Goal: Information Seeking & Learning: Learn about a topic

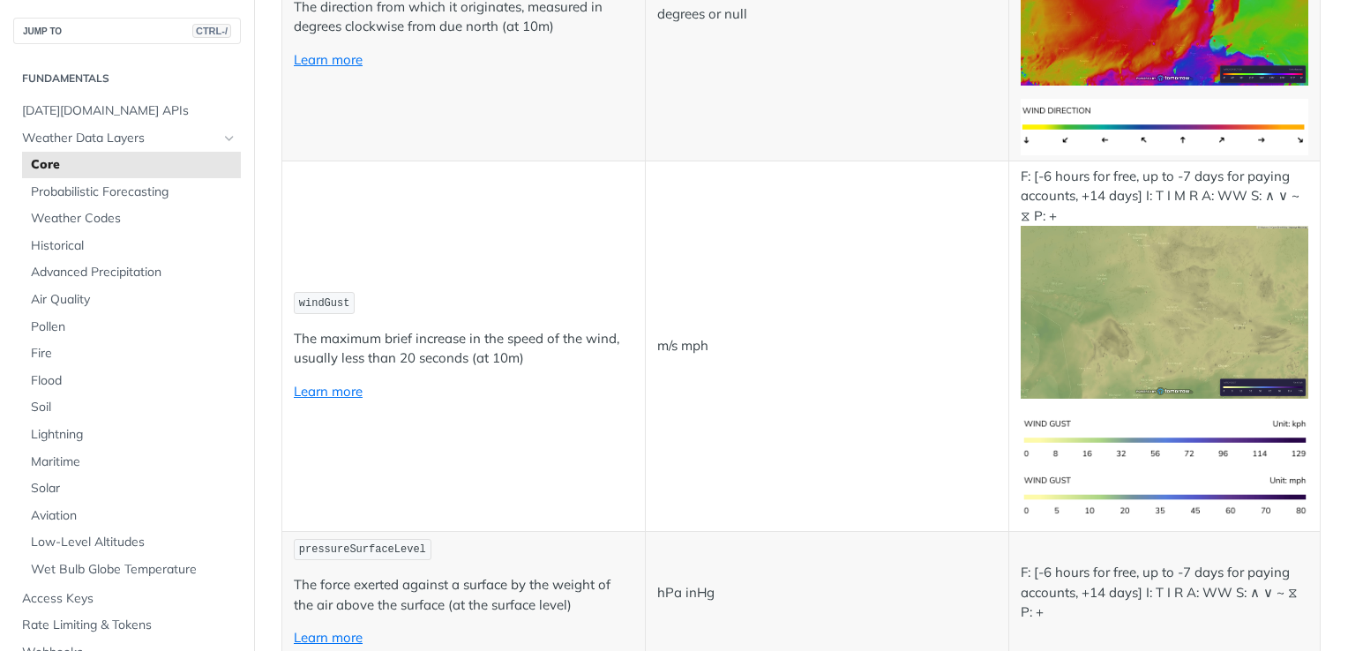
scroll to position [2205, 0]
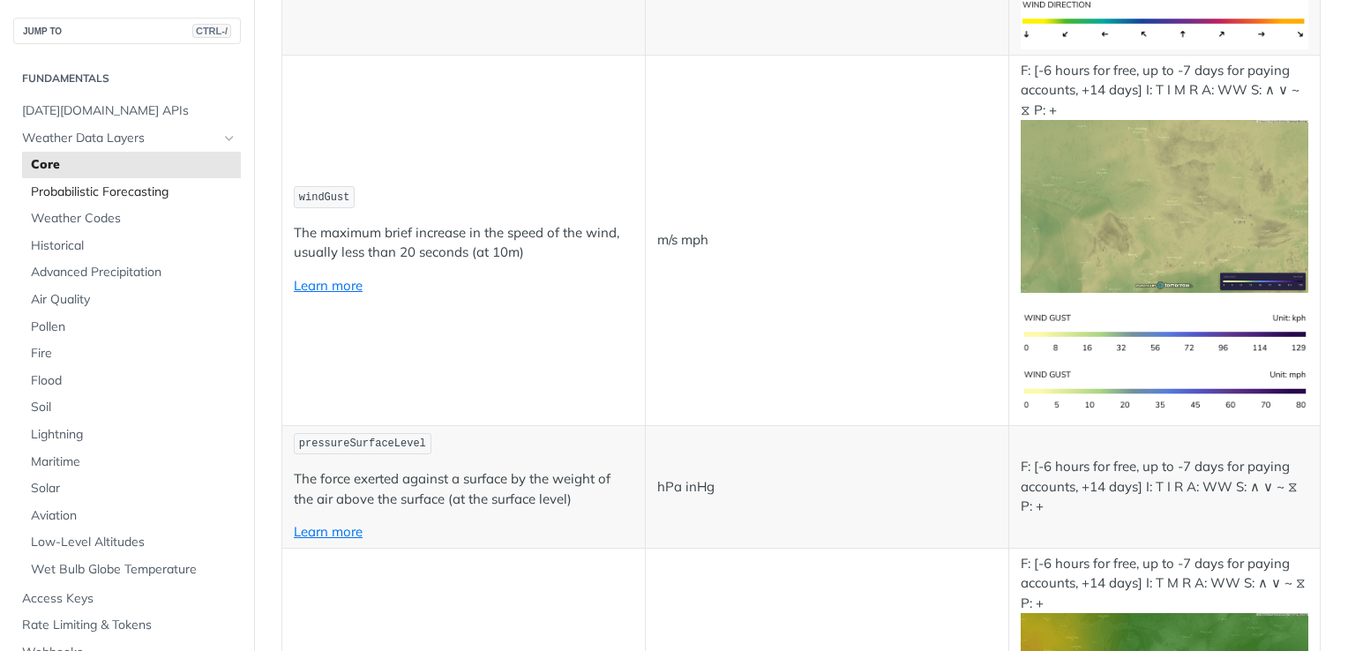
click at [152, 196] on span "Probabilistic Forecasting" at bounding box center [134, 192] width 206 height 18
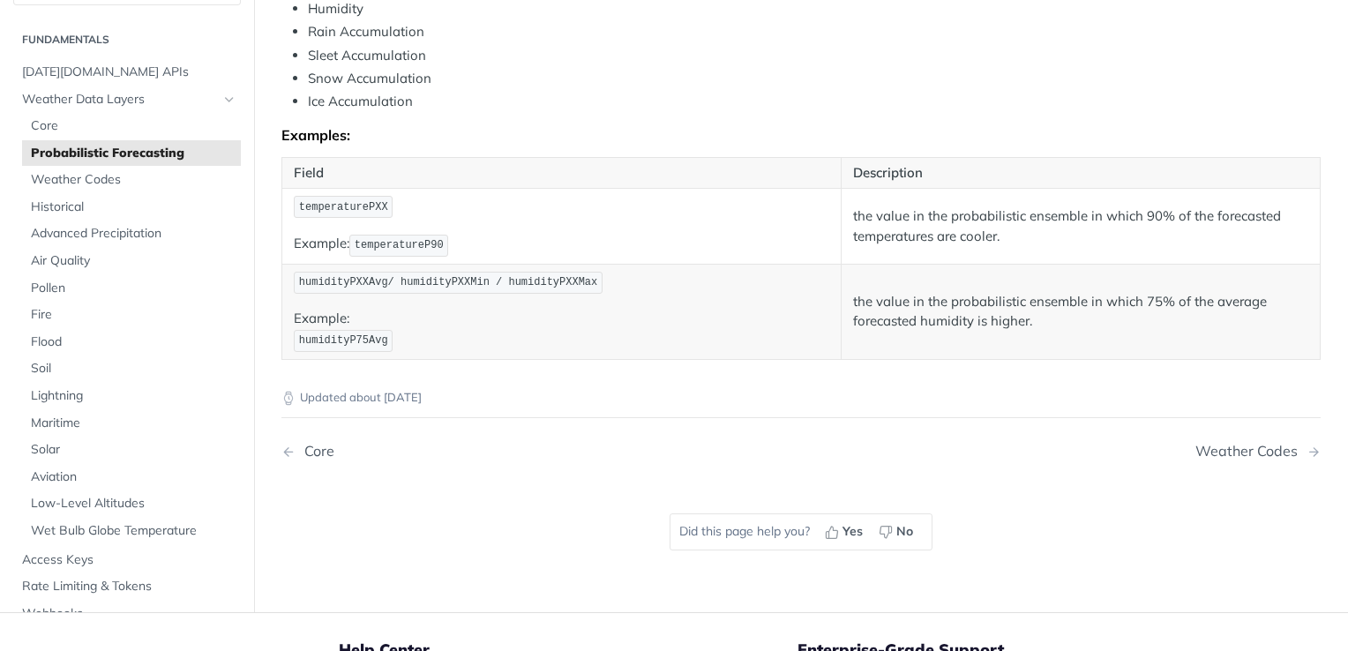
scroll to position [794, 0]
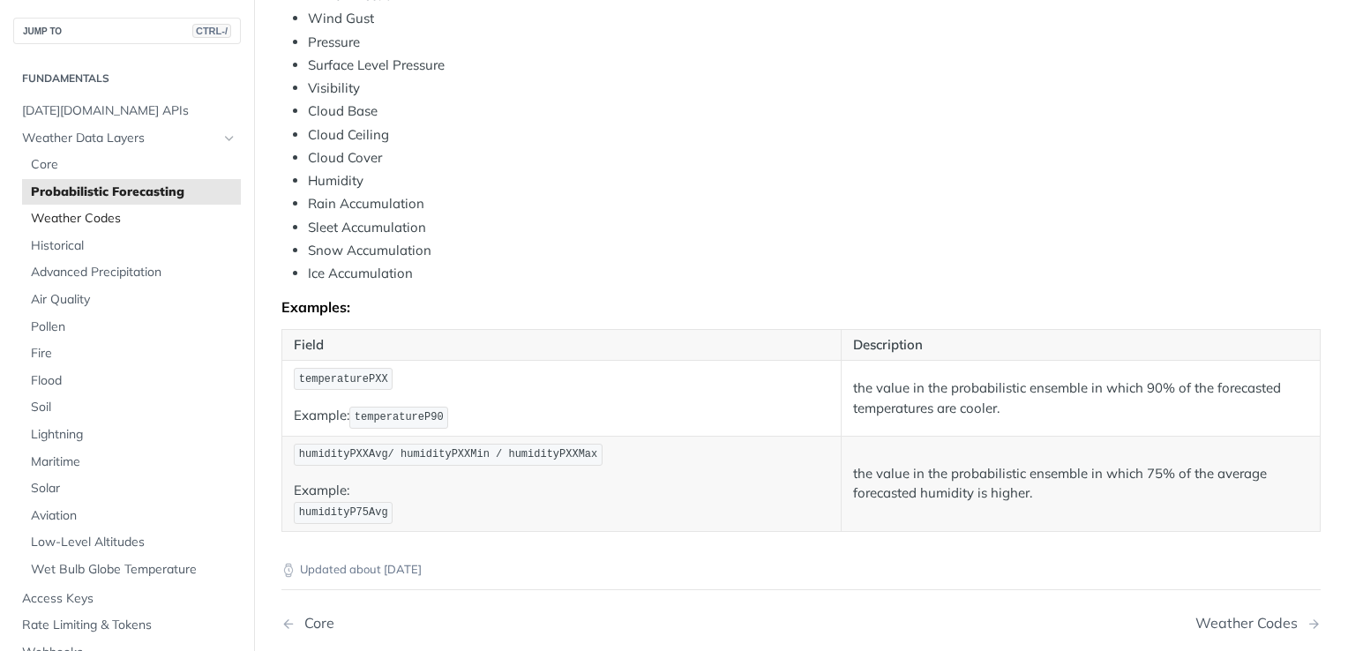
click at [94, 228] on link "Weather Codes" at bounding box center [131, 219] width 219 height 26
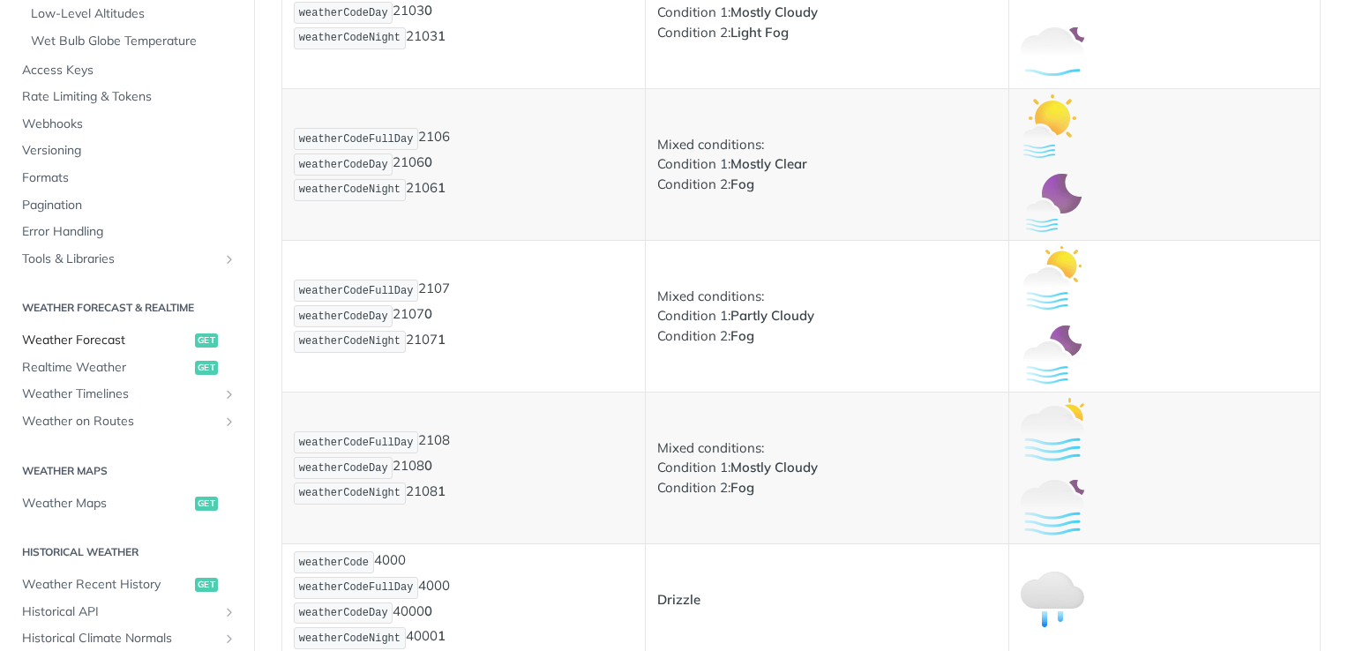
scroll to position [529, 0]
click at [151, 340] on span "Weather Forecast" at bounding box center [106, 340] width 168 height 18
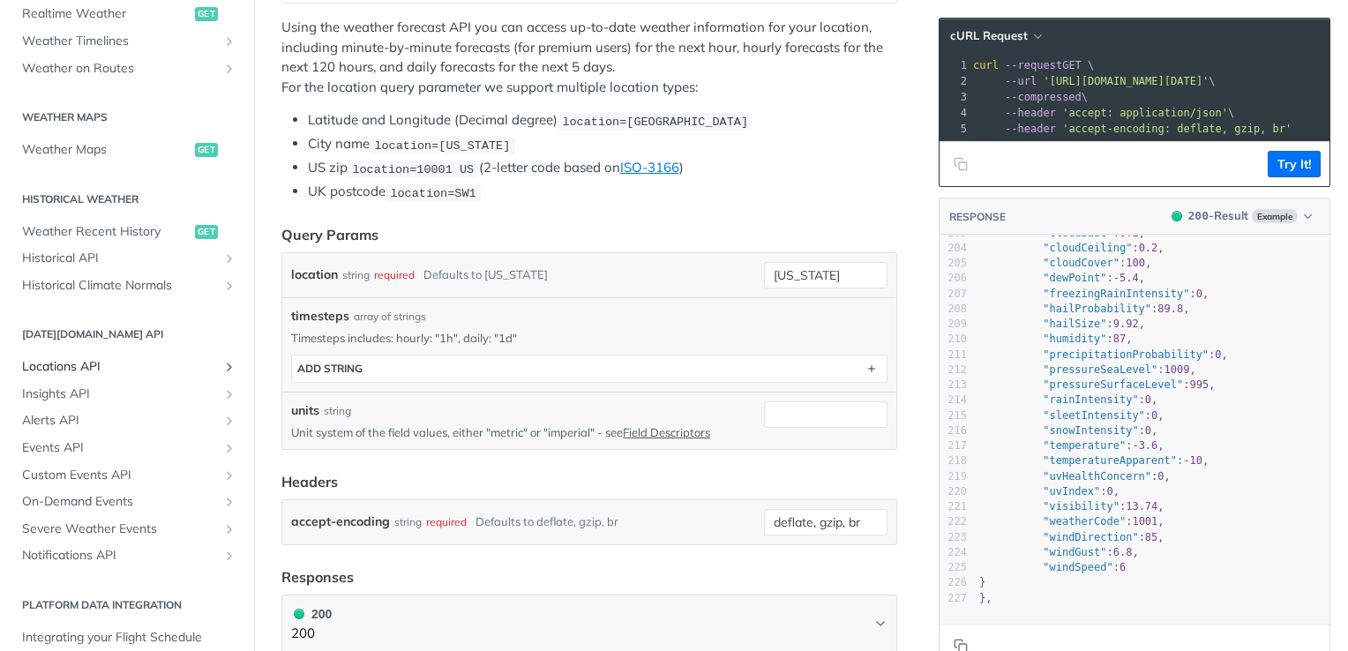
click at [127, 365] on span "Locations API" at bounding box center [120, 367] width 196 height 18
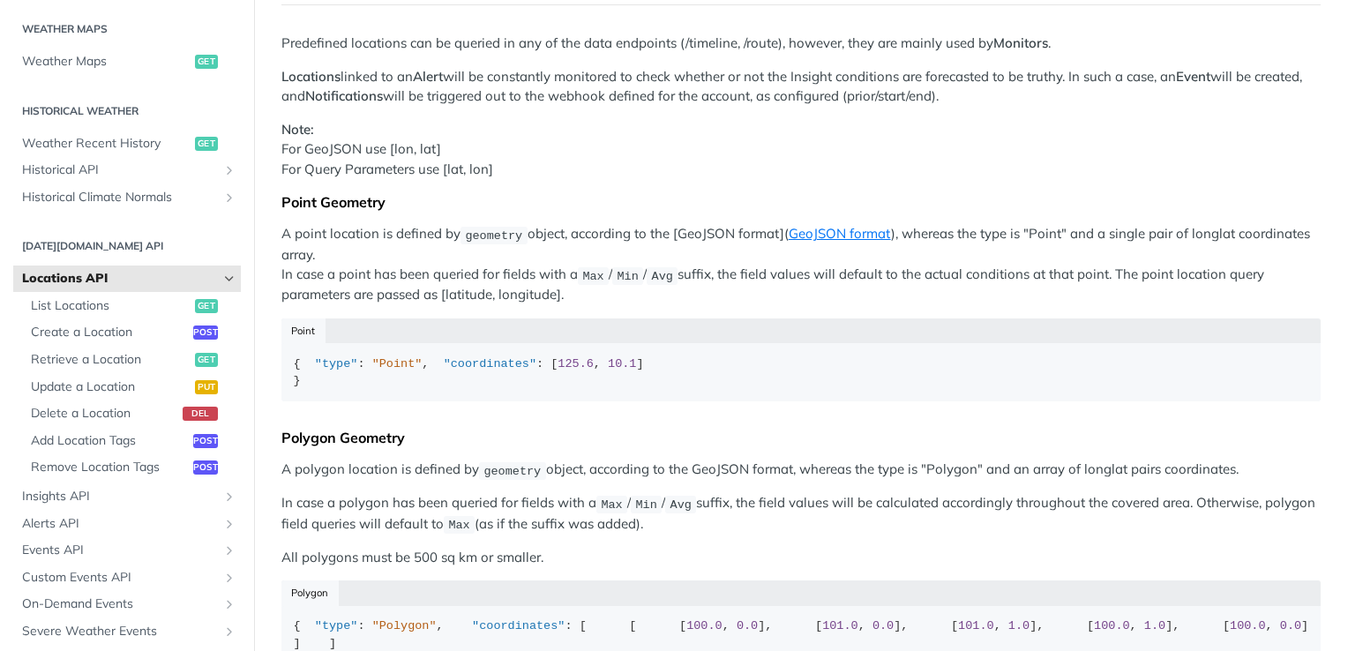
drag, startPoint x: 116, startPoint y: 233, endPoint x: 113, endPoint y: 245, distance: 12.8
click at [116, 235] on section "[DATE][DOMAIN_NAME] API Locations API List Locations get Create a Location post…" at bounding box center [127, 451] width 228 height 444
click at [111, 250] on h2 "[DATE][DOMAIN_NAME] API" at bounding box center [127, 246] width 228 height 16
click at [103, 493] on span "Insights API" at bounding box center [120, 497] width 196 height 18
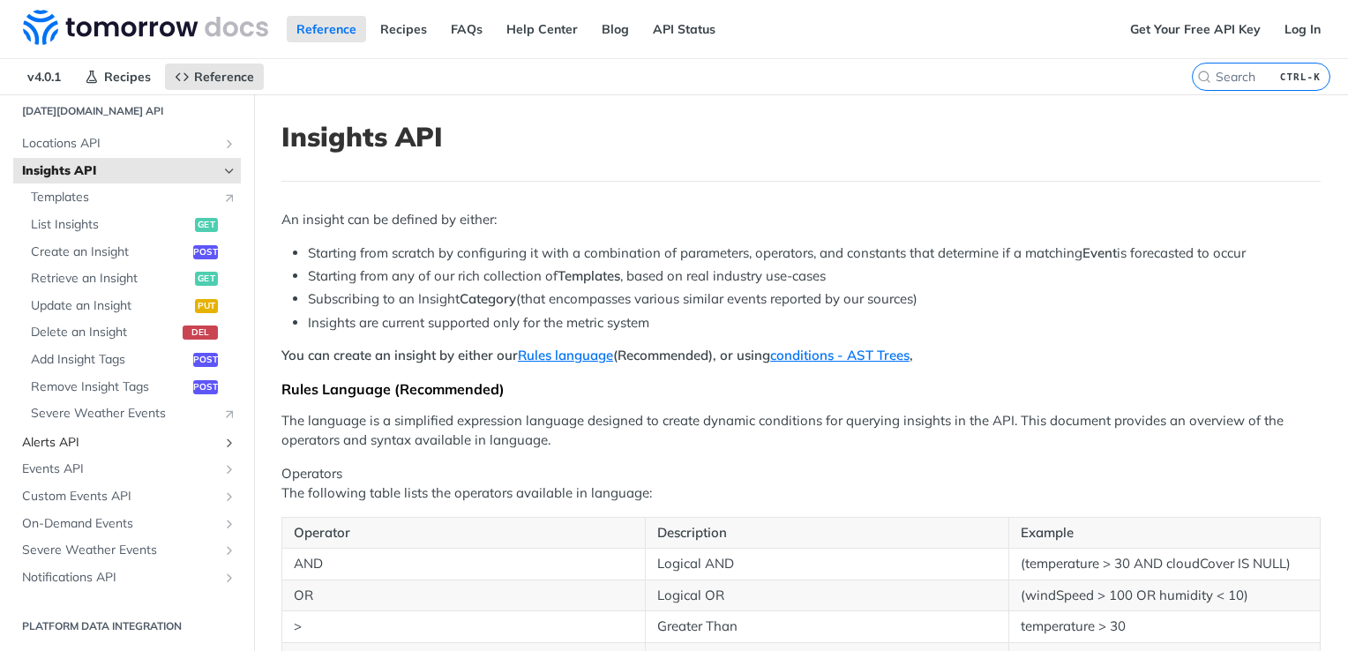
click at [121, 439] on span "Alerts API" at bounding box center [120, 443] width 196 height 18
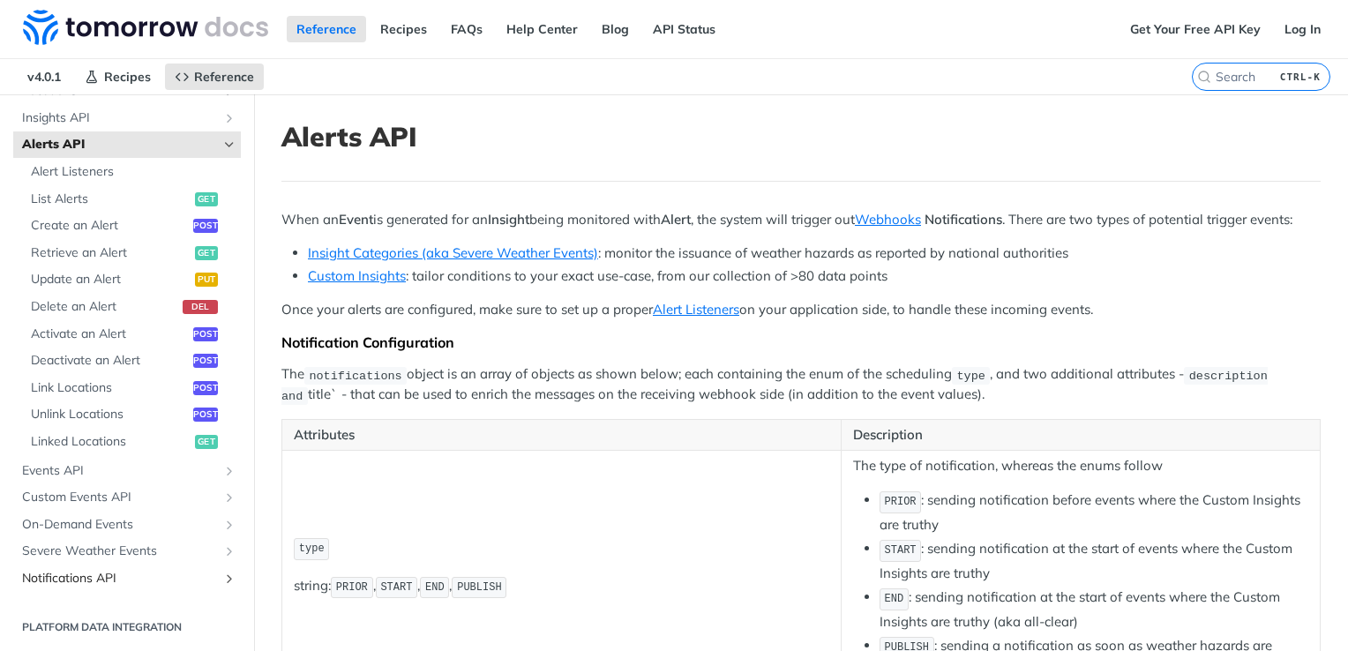
click at [120, 581] on span "Notifications API" at bounding box center [120, 579] width 196 height 18
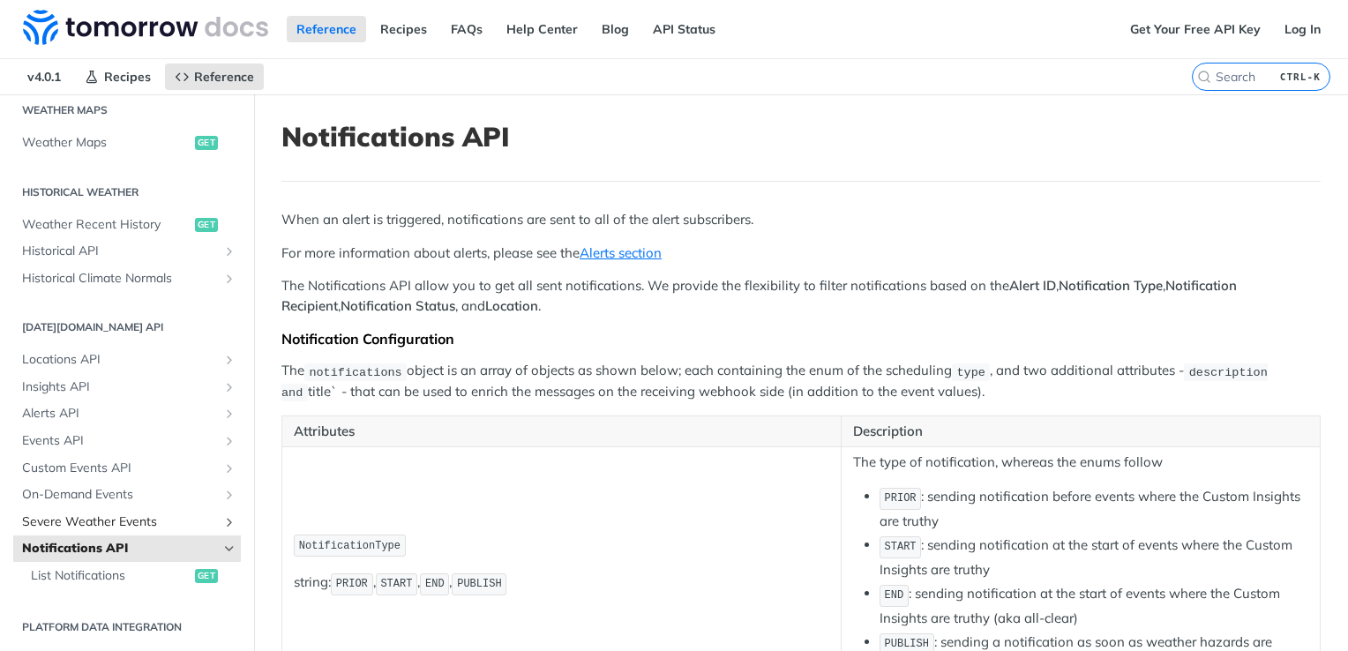
click at [130, 529] on link "Severe Weather Events" at bounding box center [127, 522] width 228 height 26
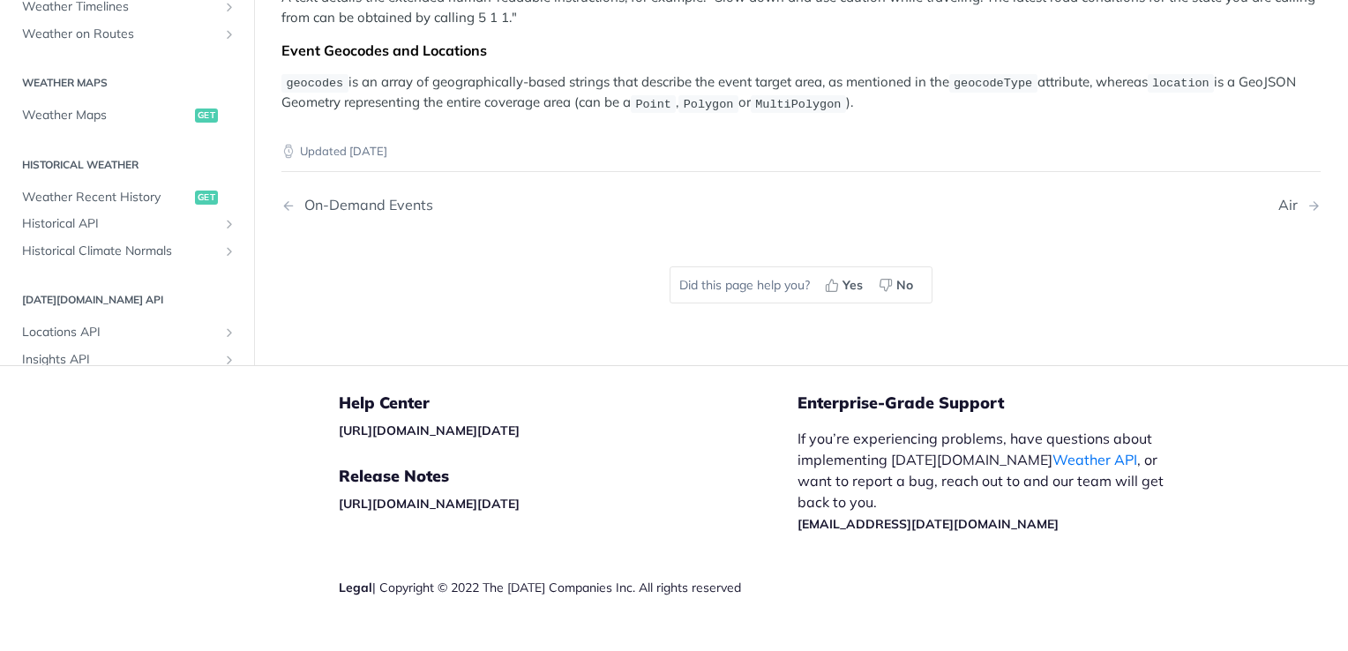
click at [95, 293] on h2 "[DATE][DOMAIN_NAME] API" at bounding box center [127, 301] width 228 height 16
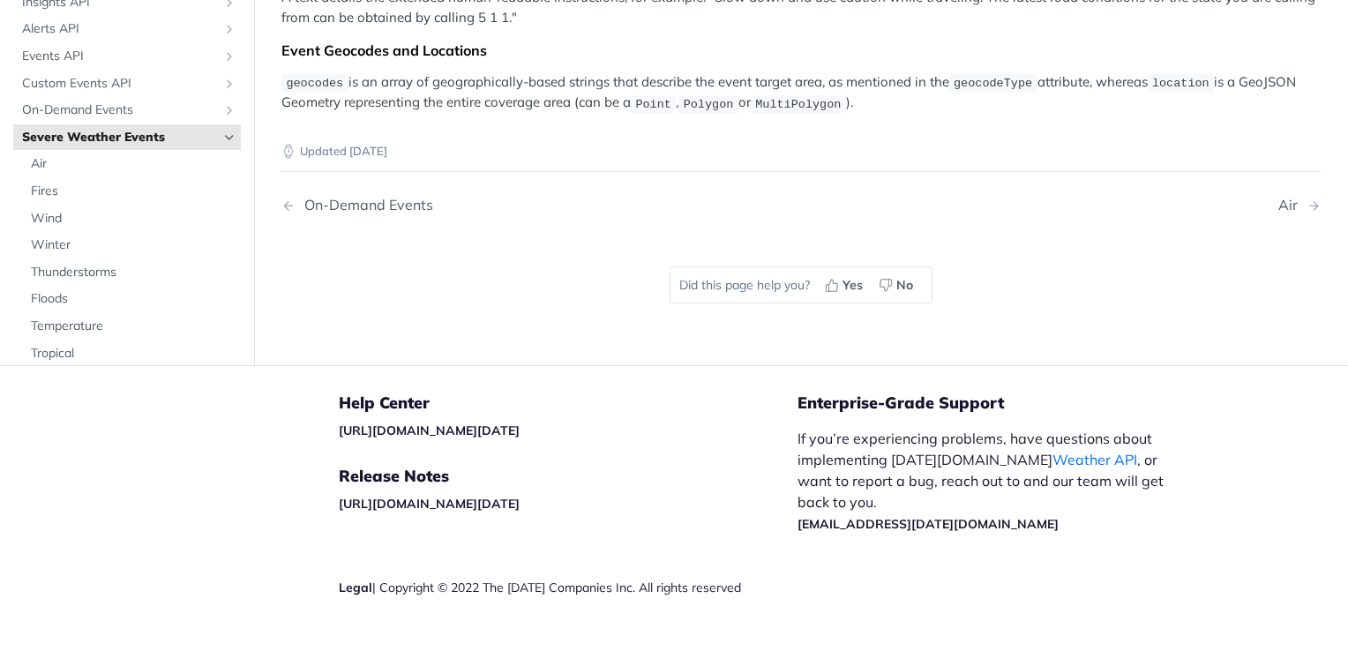
click at [222, 131] on icon "Hide subpages for Severe Weather Events" at bounding box center [229, 138] width 14 height 14
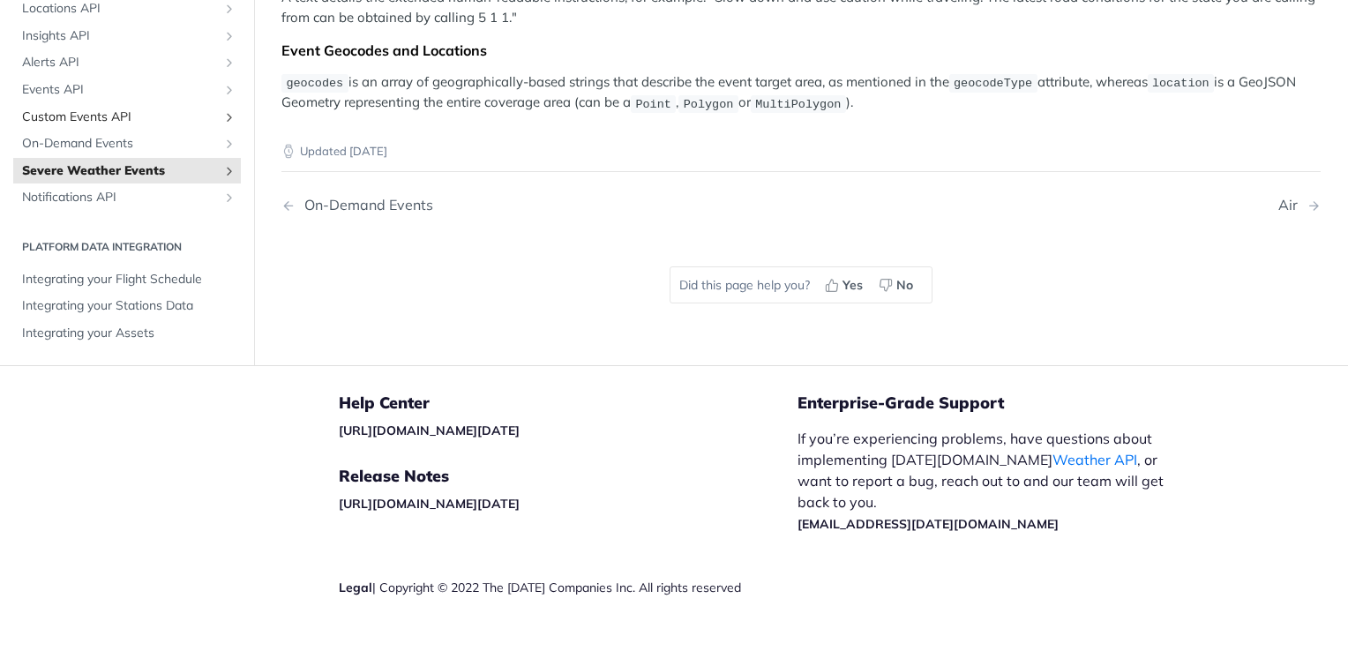
click at [192, 108] on span "Custom Events API" at bounding box center [120, 117] width 196 height 18
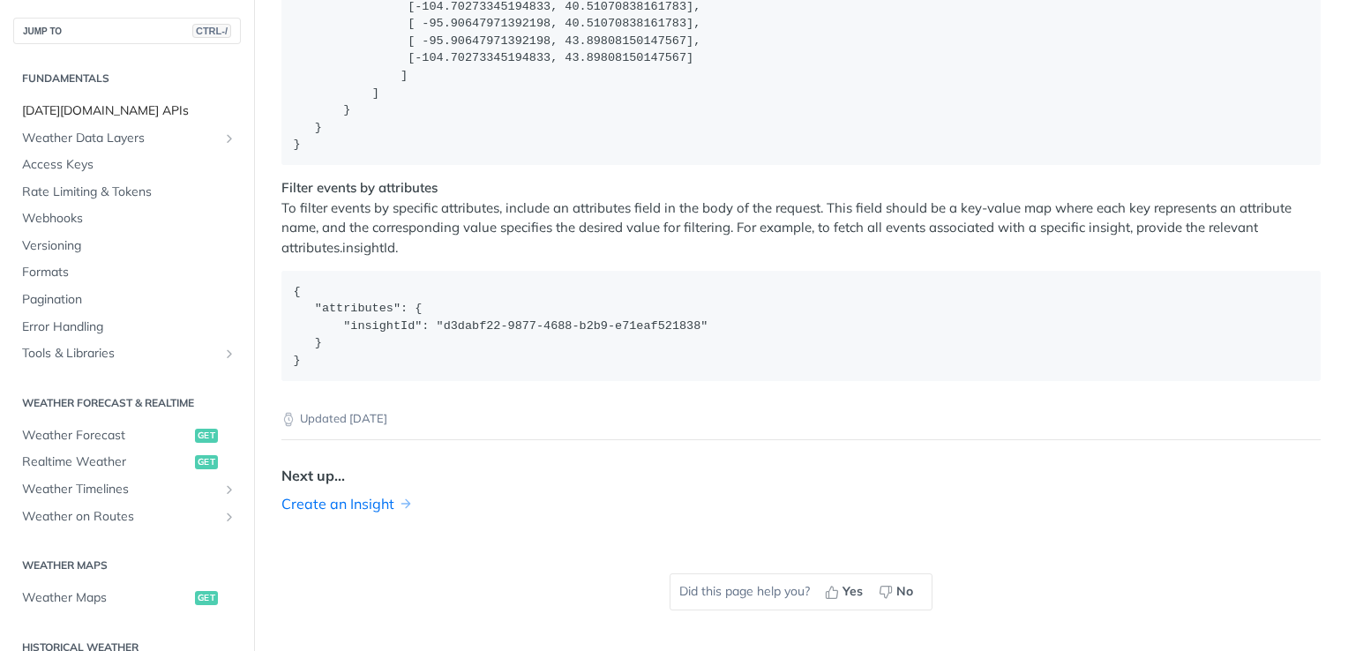
click at [92, 115] on span "[DATE][DOMAIN_NAME] APIs" at bounding box center [129, 111] width 214 height 18
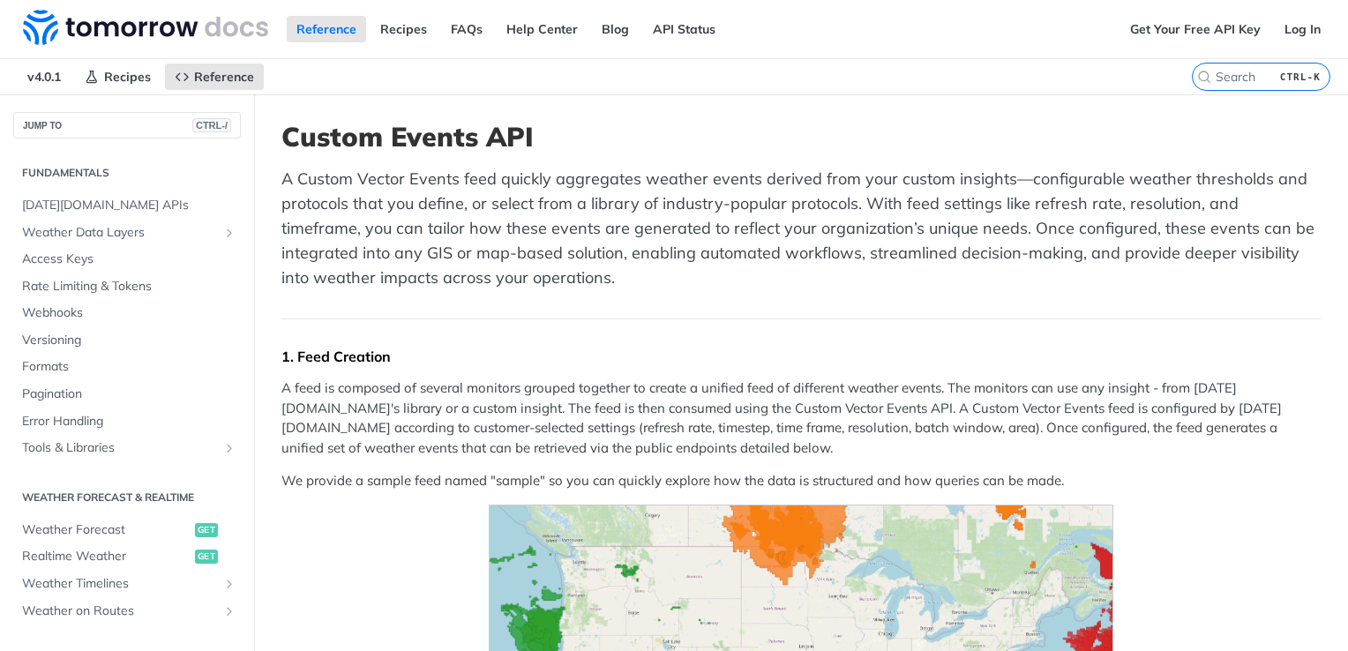
scroll to position [566, 0]
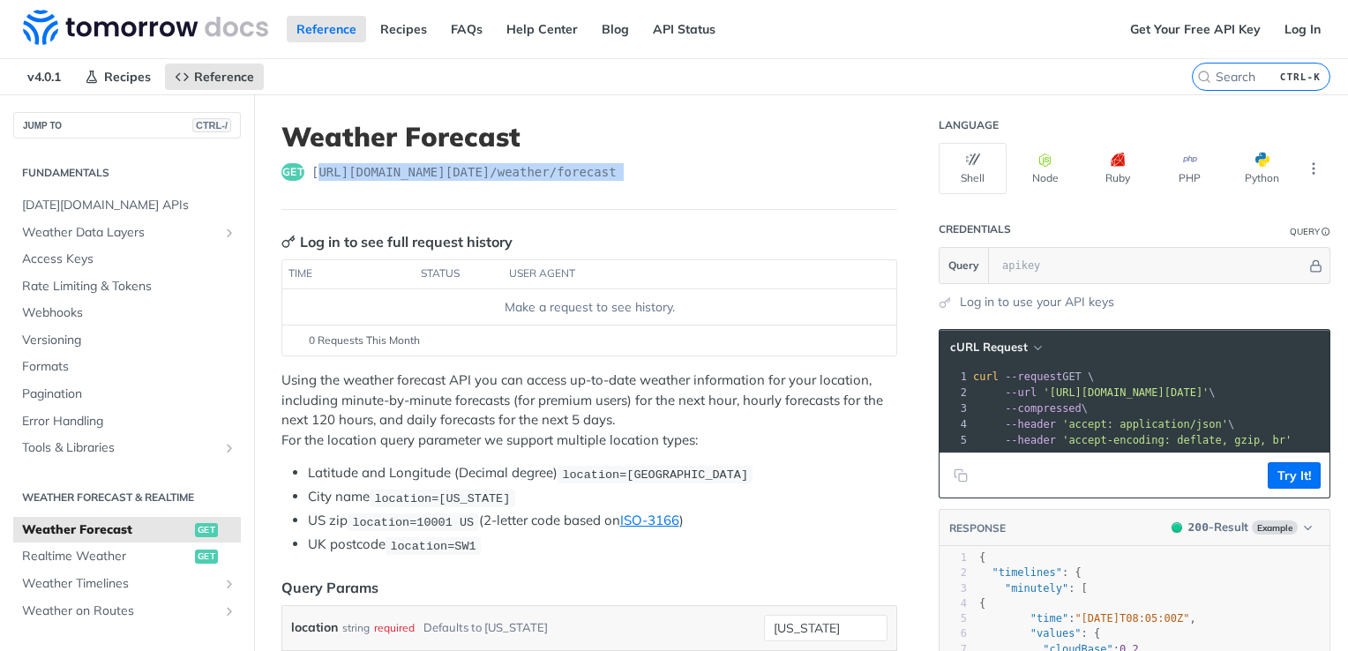
drag, startPoint x: 316, startPoint y: 170, endPoint x: 700, endPoint y: 220, distance: 387.7
